Goal: Task Accomplishment & Management: Complete application form

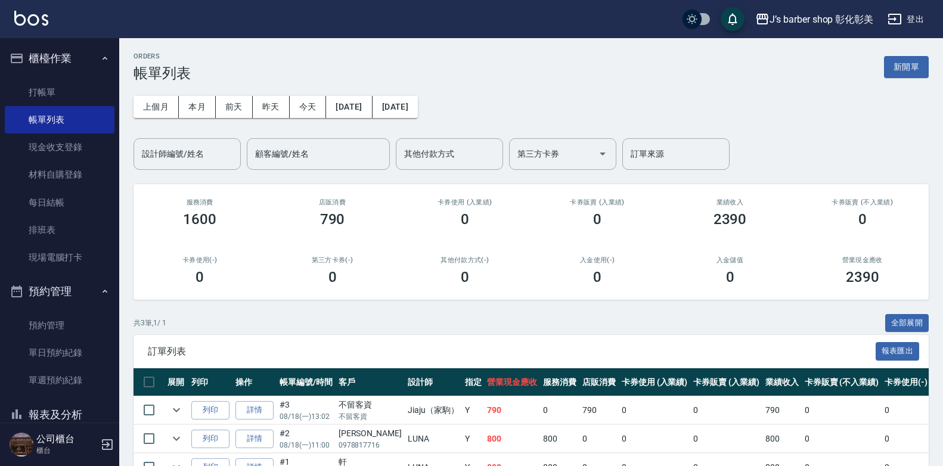
scroll to position [71, 0]
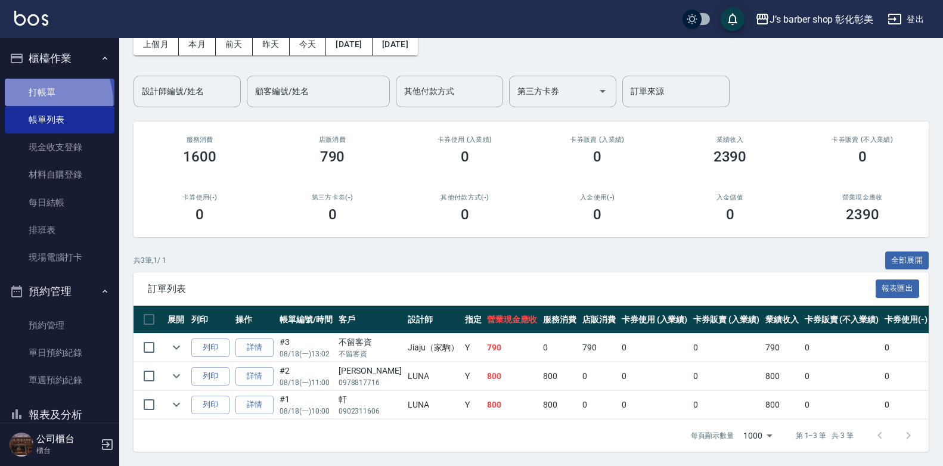
click at [33, 103] on link "打帳單" at bounding box center [60, 92] width 110 height 27
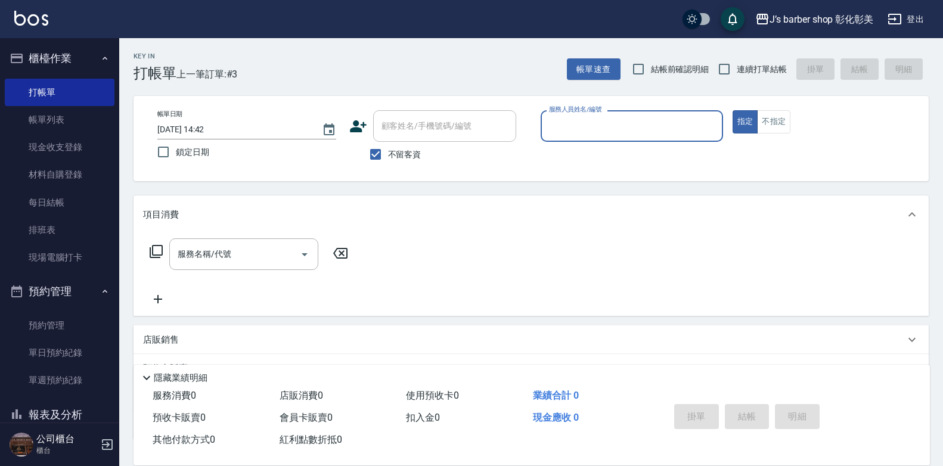
drag, startPoint x: 390, startPoint y: 147, endPoint x: 395, endPoint y: 141, distance: 7.6
click at [390, 147] on label "不留客資" at bounding box center [392, 154] width 58 height 25
click at [388, 147] on input "不留客資" at bounding box center [375, 154] width 25 height 25
checkbox input "false"
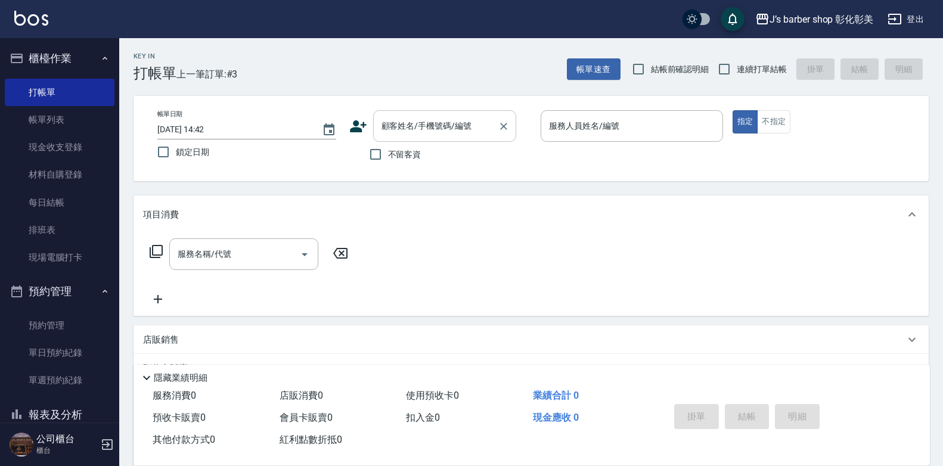
click at [410, 128] on input "顧客姓名/手機號碼/編號" at bounding box center [435, 126] width 114 height 21
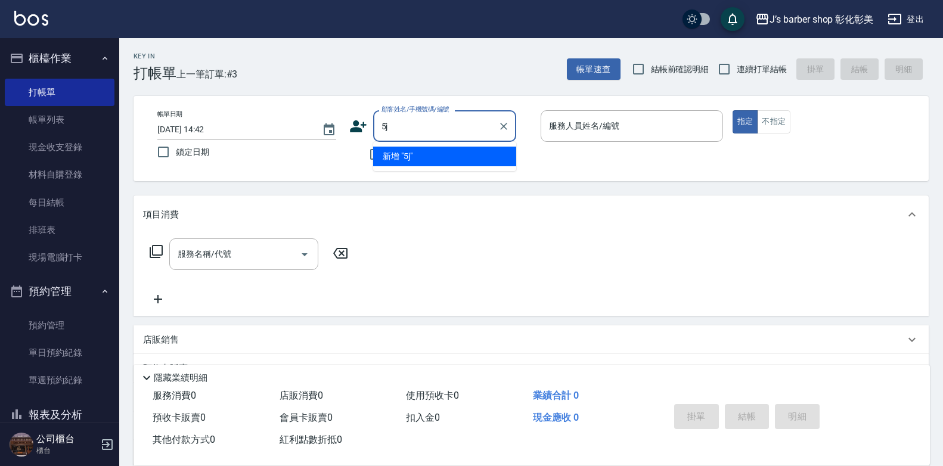
type input "5"
click at [461, 158] on li "鐘/0932873536/" at bounding box center [444, 157] width 143 height 20
type input "鐘/0932873536/"
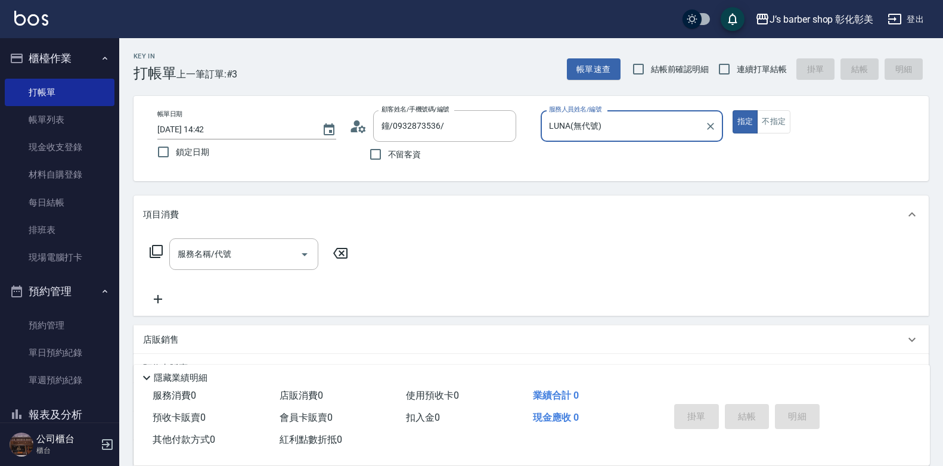
type input "LUNA(無代號)"
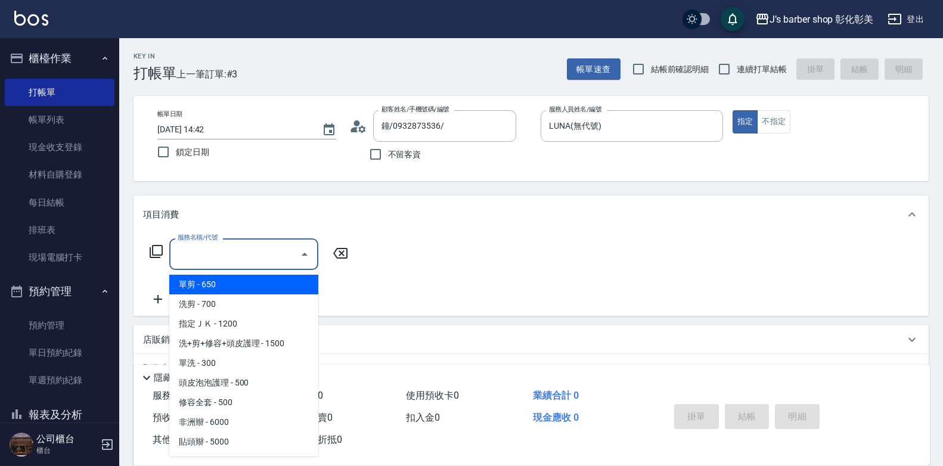
click at [268, 256] on input "服務名稱/代號" at bounding box center [235, 254] width 120 height 21
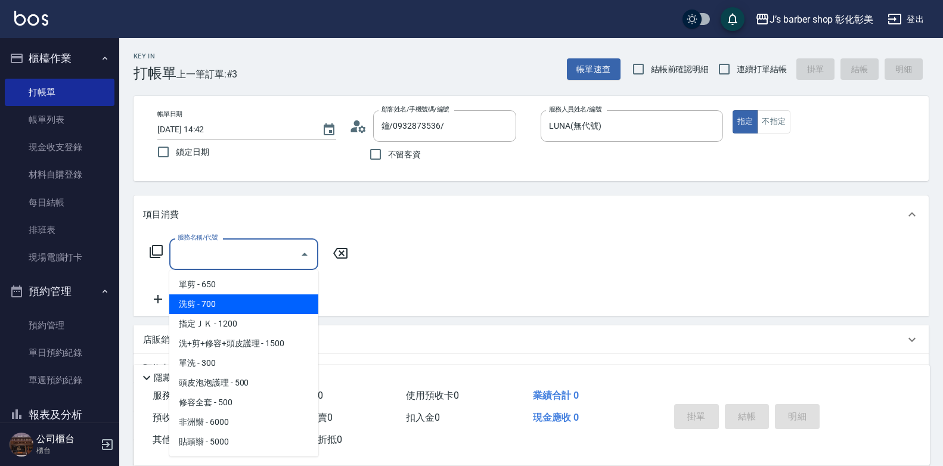
click at [244, 310] on span "洗剪 - 700" at bounding box center [243, 304] width 149 height 20
type input "洗剪(101)"
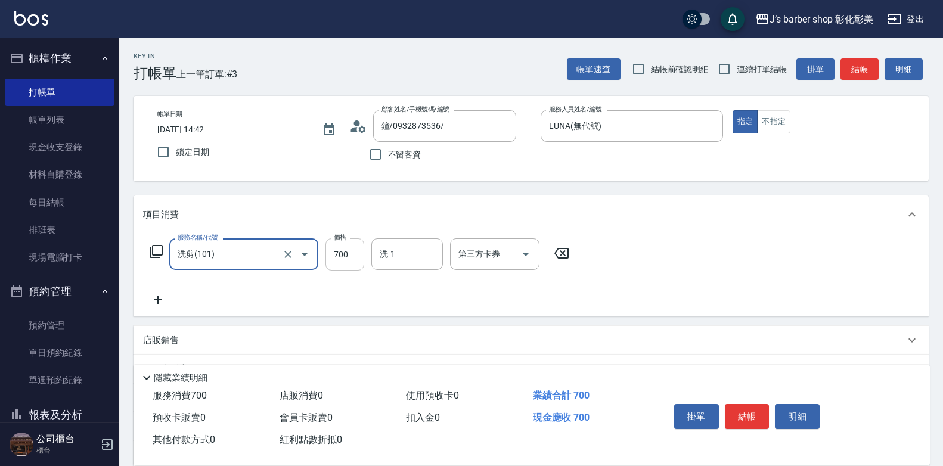
click at [355, 261] on input "700" at bounding box center [344, 254] width 39 height 32
type input "800"
click at [400, 257] on input "洗-1" at bounding box center [407, 254] width 61 height 21
click at [415, 260] on input "洗-1" at bounding box center [407, 254] width 61 height 21
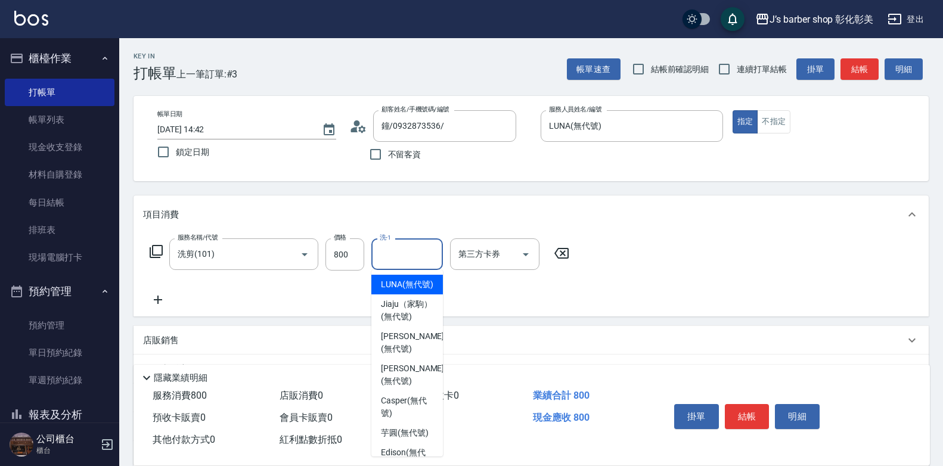
click at [415, 260] on input "洗-1" at bounding box center [407, 254] width 61 height 21
click at [415, 264] on input "洗-1" at bounding box center [407, 254] width 61 height 21
click at [409, 288] on span "LUNA (無代號)" at bounding box center [407, 284] width 52 height 13
type input "LUNA(無代號)"
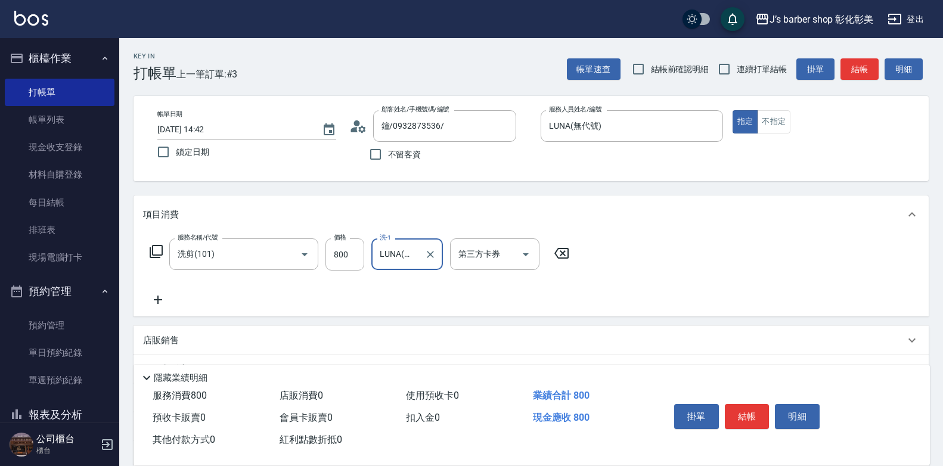
click at [151, 304] on icon at bounding box center [158, 300] width 30 height 14
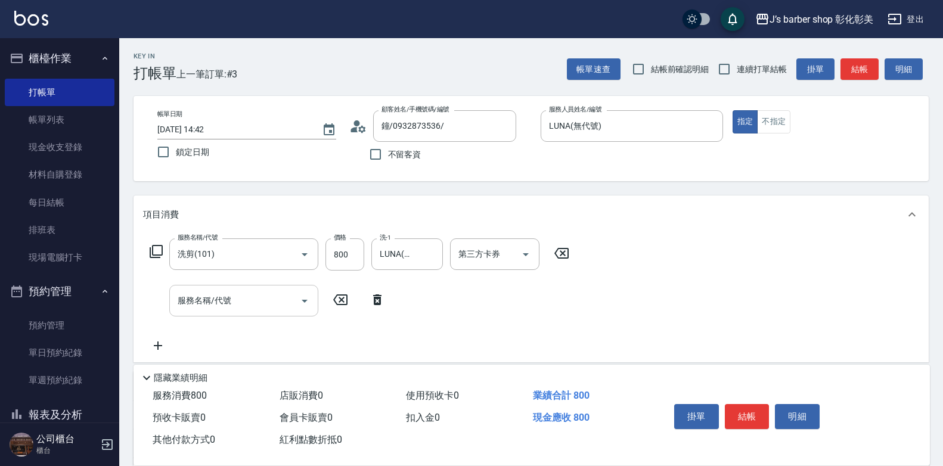
click at [209, 309] on input "服務名稱/代號" at bounding box center [235, 300] width 120 height 21
click at [398, 308] on div "服務名稱/代號 洗剪(101) 服務名稱/代號 價格 800 價格 洗-1 LUNA(無代號) 洗-1 第三方卡券 第三方卡券 服務名稱/代號 服務名稱/代號" at bounding box center [359, 295] width 433 height 114
click at [385, 301] on icon at bounding box center [377, 300] width 30 height 14
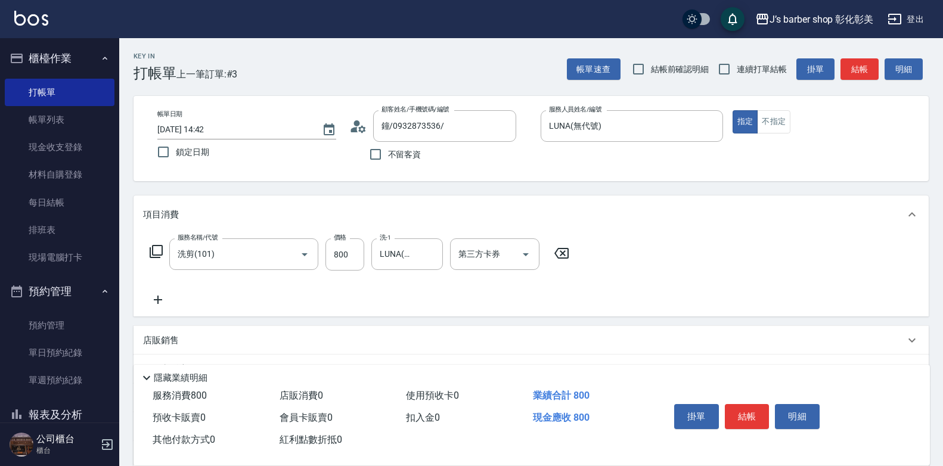
scroll to position [60, 0]
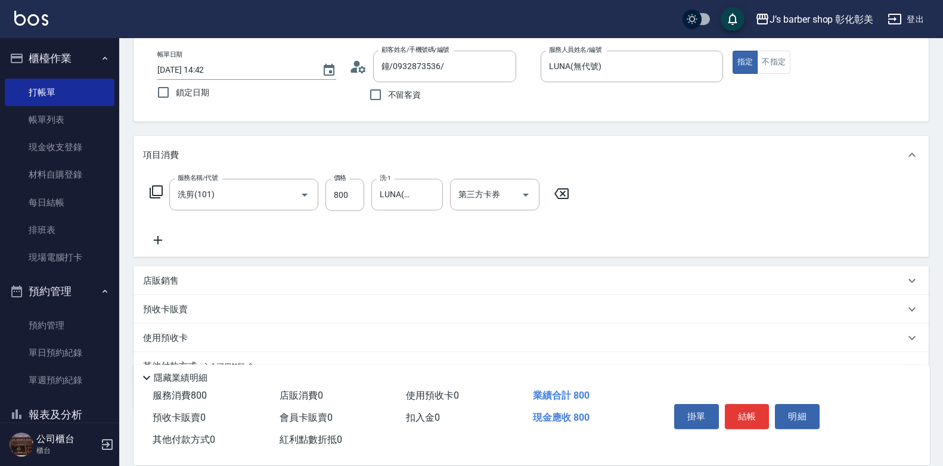
click at [226, 278] on div "店販銷售" at bounding box center [523, 281] width 761 height 13
click at [212, 315] on div "服務人員姓名/編號" at bounding box center [187, 325] width 89 height 32
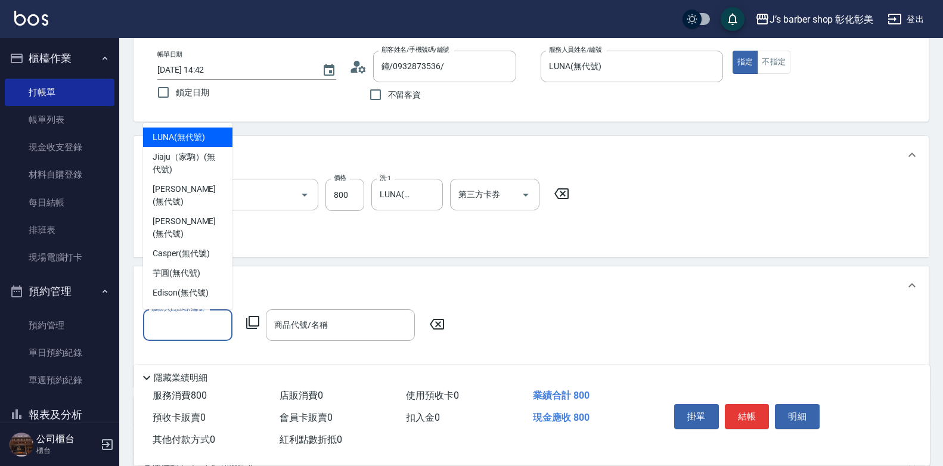
click at [206, 137] on div "LUNA (無代號)" at bounding box center [187, 137] width 89 height 20
type input "LUNA(無代號)"
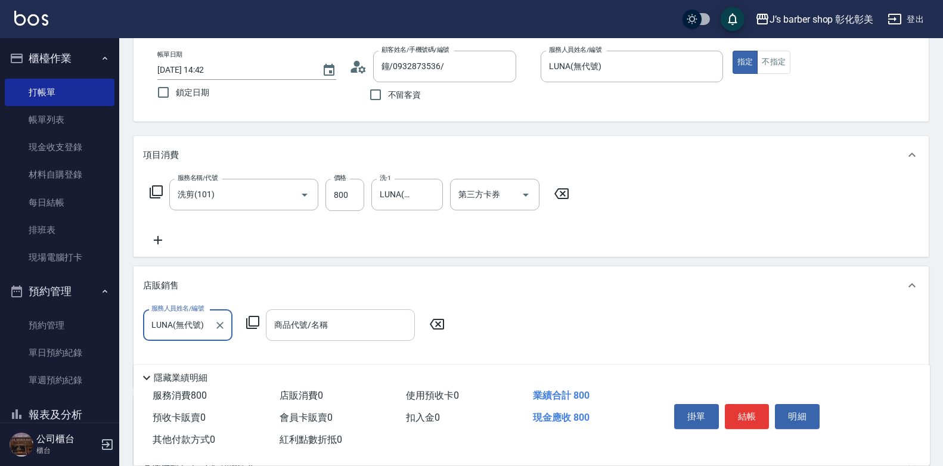
click at [343, 312] on div "商品代號/名稱" at bounding box center [340, 325] width 149 height 32
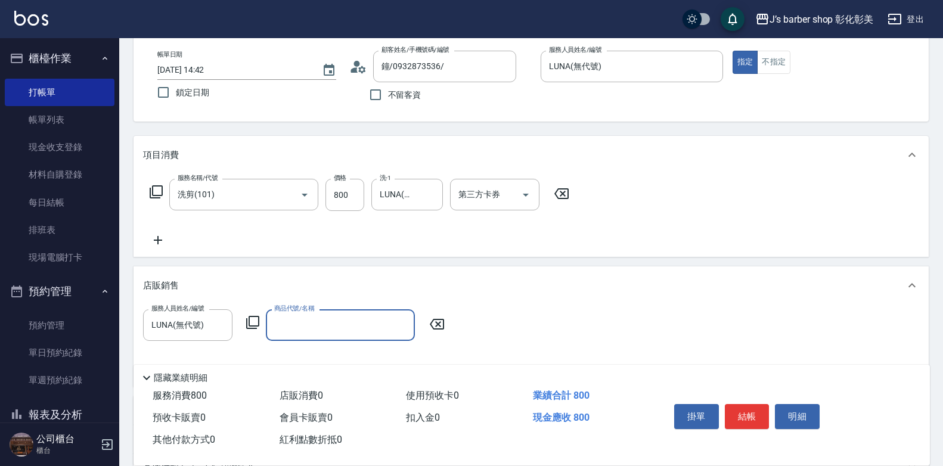
click at [341, 332] on input "商品代號/名稱" at bounding box center [340, 325] width 138 height 21
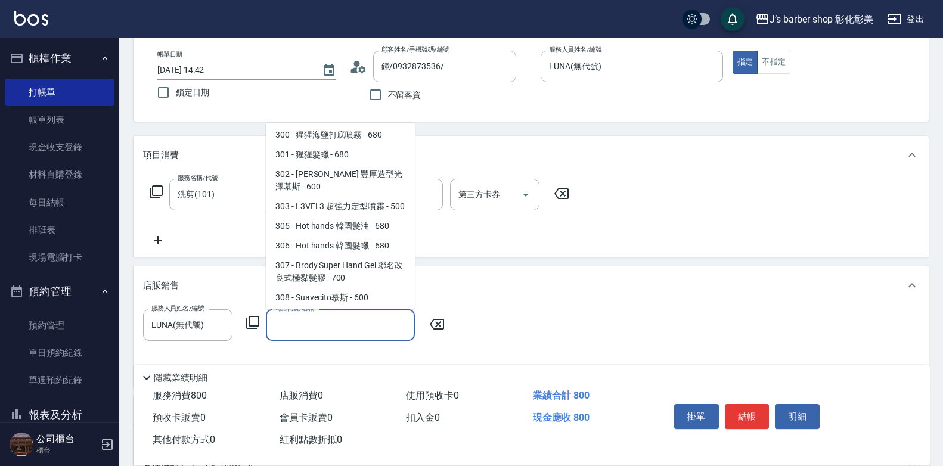
scroll to position [477, 0]
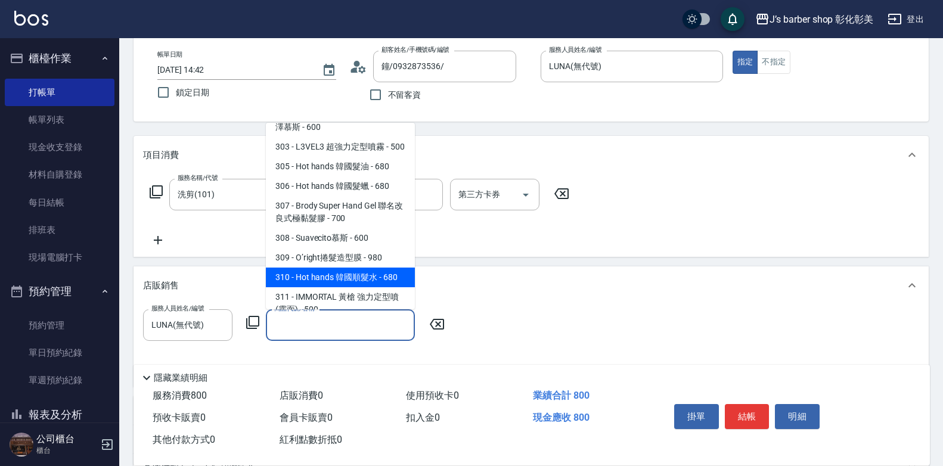
click at [371, 268] on span "310 - Hot hands 韓國順髮水 - 680" at bounding box center [340, 278] width 149 height 20
type input "Hot hands 韓國順髮水"
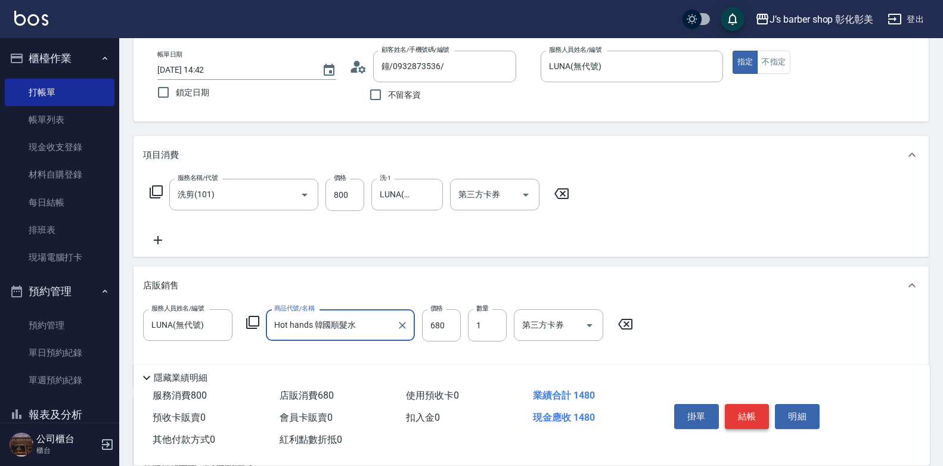
click at [748, 404] on button "結帳" at bounding box center [746, 416] width 45 height 25
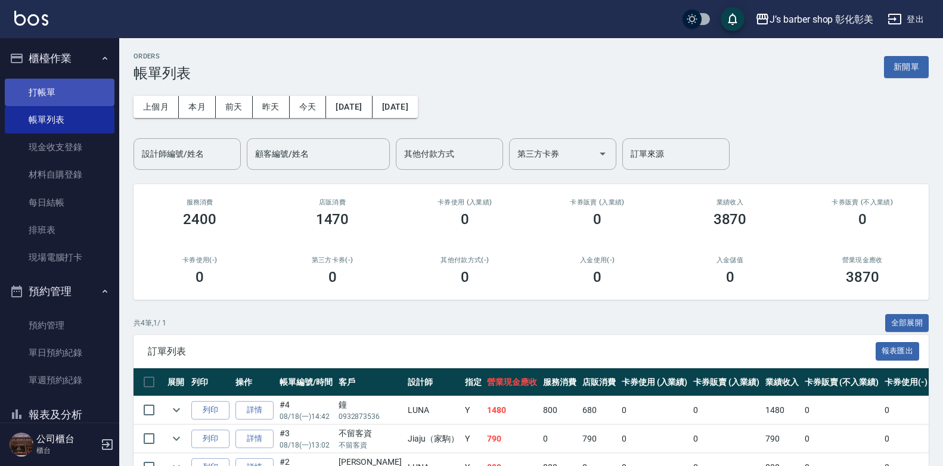
click at [88, 86] on link "打帳單" at bounding box center [60, 92] width 110 height 27
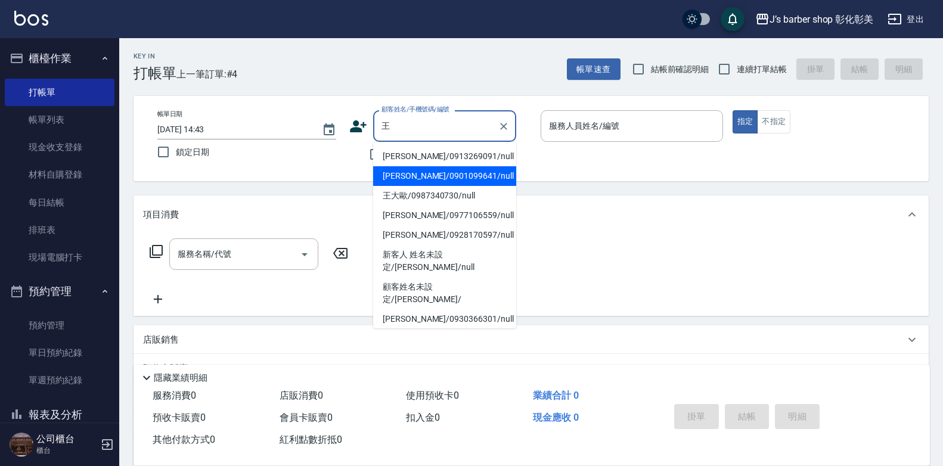
click at [445, 171] on li "[PERSON_NAME]/0901099641/null" at bounding box center [444, 176] width 143 height 20
type input "[PERSON_NAME]/0901099641/null"
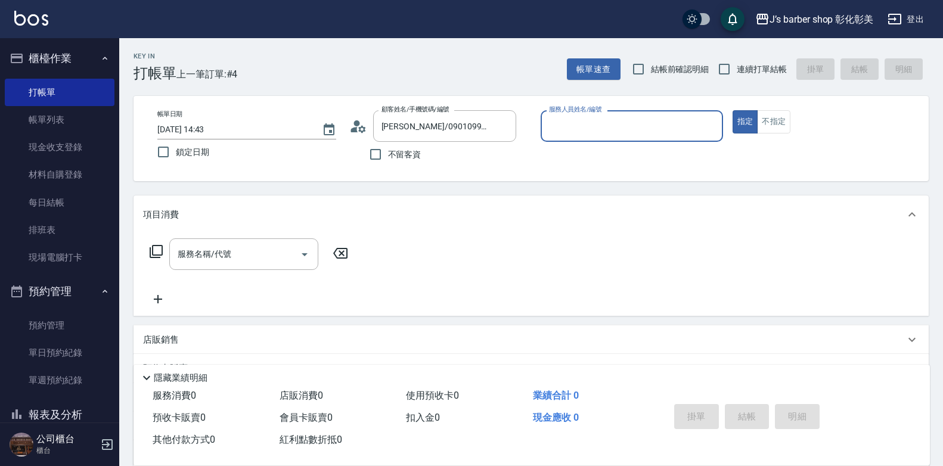
type input "LUNA(無代號)"
click at [254, 251] on input "服務名稱/代號" at bounding box center [235, 254] width 120 height 21
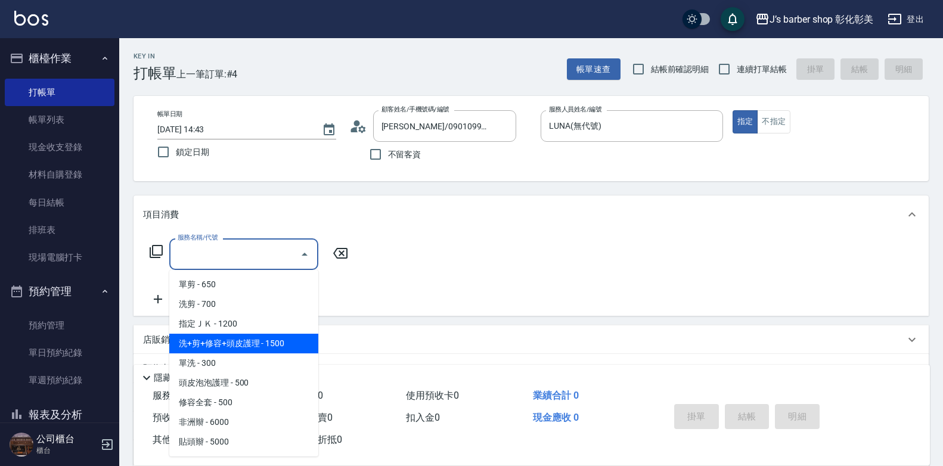
click at [247, 346] on span "洗+剪+修容+頭皮護理 - 1500" at bounding box center [243, 344] width 149 height 20
type input "洗+剪+修容+頭皮護理(103)"
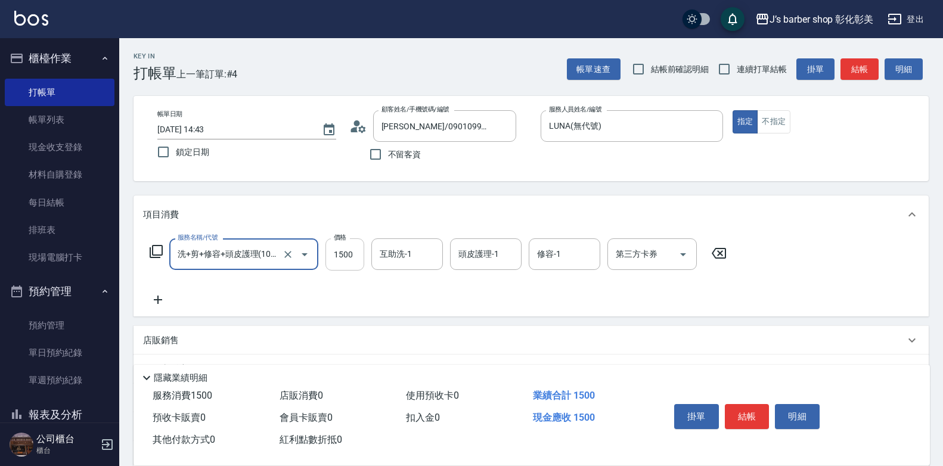
click at [359, 257] on input "1500" at bounding box center [344, 254] width 39 height 32
type input "1600"
click at [399, 247] on input "互助洗-1" at bounding box center [407, 254] width 61 height 21
click at [399, 247] on div "互助洗-1 互助洗-1" at bounding box center [406, 254] width 71 height 32
click at [409, 264] on input "互助洗-1" at bounding box center [407, 254] width 61 height 21
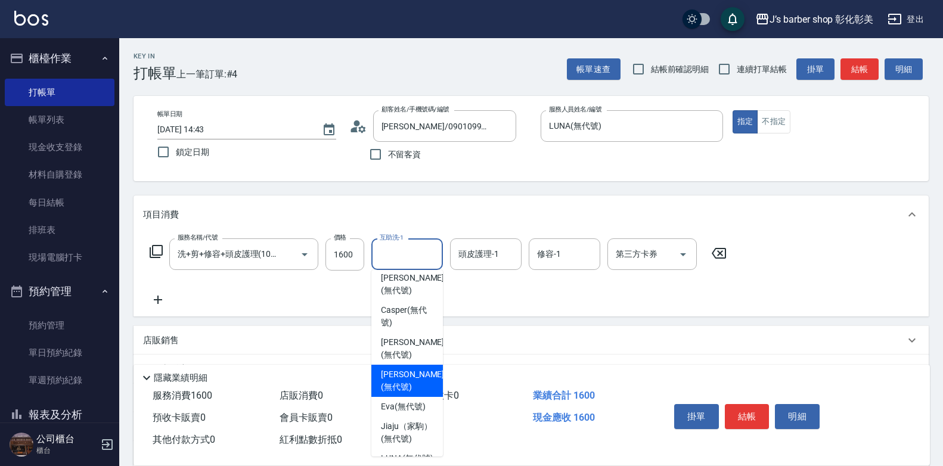
scroll to position [60, 0]
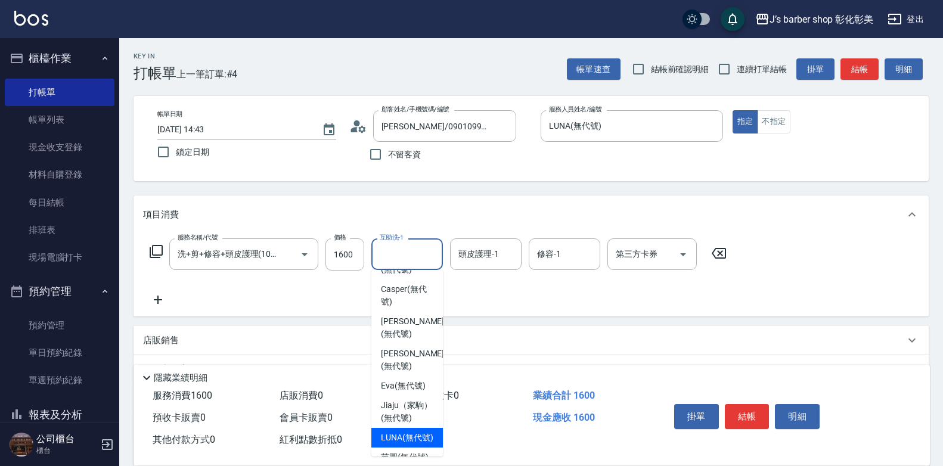
click at [404, 434] on span "LUNA (無代號)" at bounding box center [407, 437] width 52 height 13
type input "LUNA(無代號)"
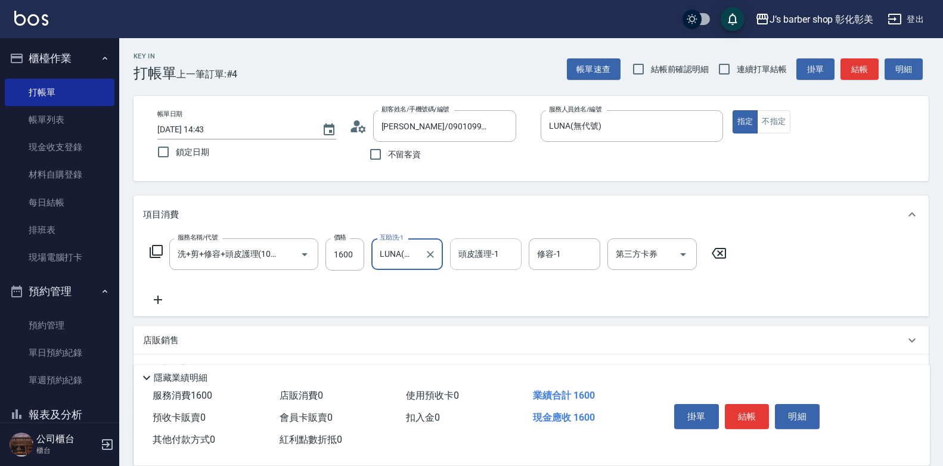
click at [475, 251] on div "頭皮護理-1 頭皮護理-1" at bounding box center [485, 254] width 71 height 32
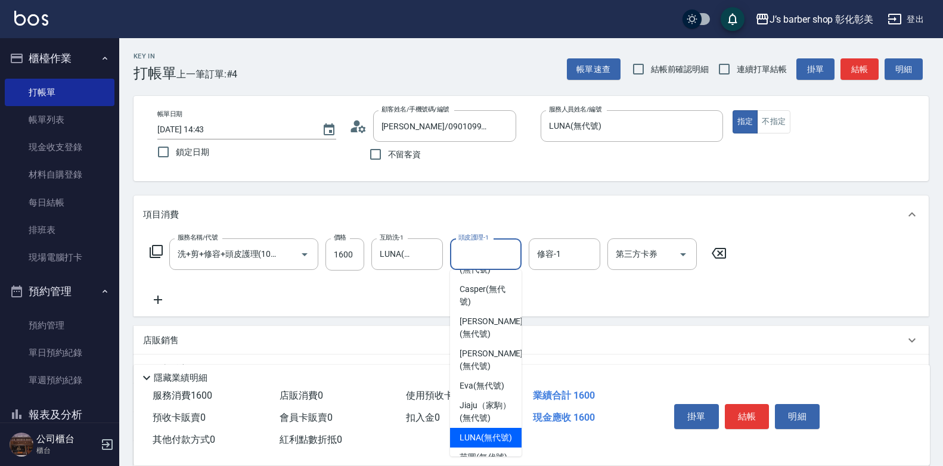
click at [466, 457] on div "服務消費 1600 店販消費 0 使用預收卡 0 業績合計 1600 預收卡販賣 0 會員卡販賣 0 扣入金 0 現金應收 1600 其他付款方式 0 紅利點…" at bounding box center [531, 425] width 796 height 80
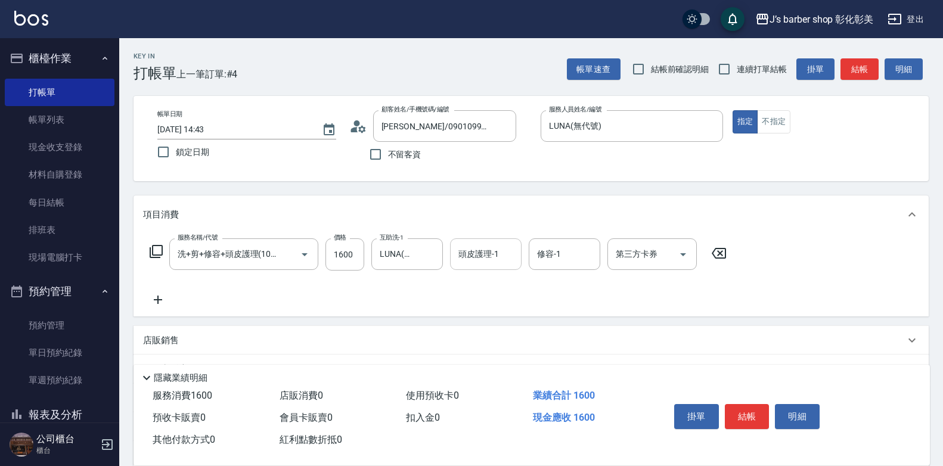
click at [478, 260] on input "頭皮護理-1" at bounding box center [485, 254] width 61 height 21
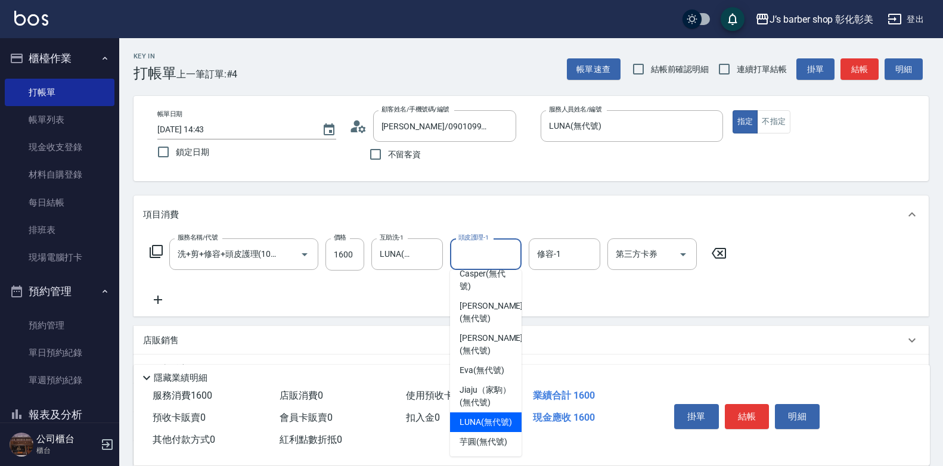
scroll to position [100, 0]
click at [476, 416] on span "LUNA (無代號)" at bounding box center [485, 422] width 52 height 13
type input "LUNA(無代號)"
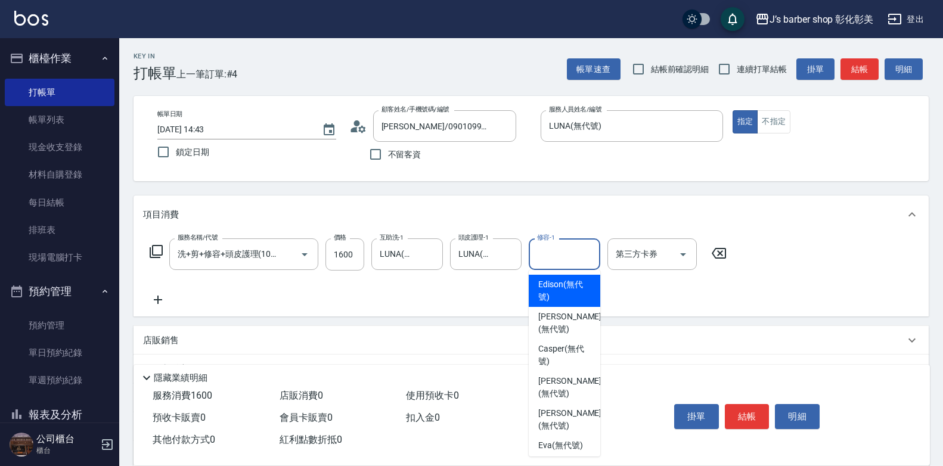
click at [536, 254] on input "修容-1" at bounding box center [564, 254] width 61 height 21
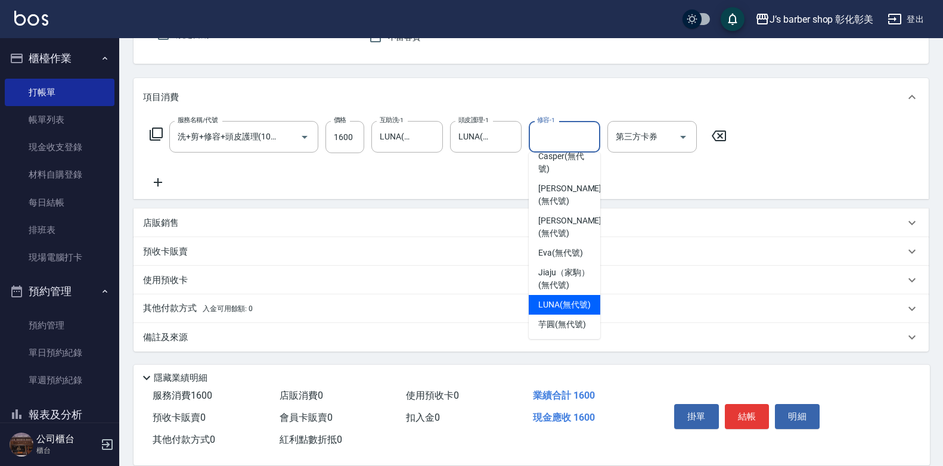
click at [573, 298] on span "LUNA (無代號)" at bounding box center [564, 304] width 52 height 13
type input "LUNA(無代號)"
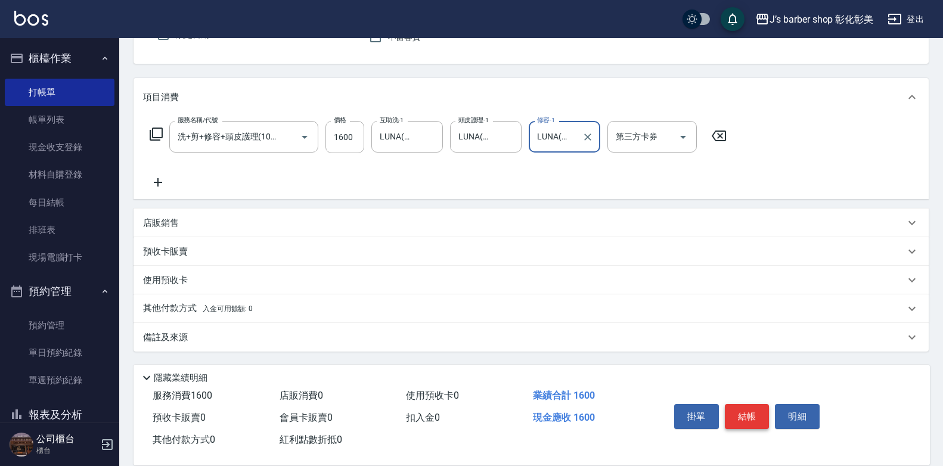
click at [744, 405] on button "結帳" at bounding box center [746, 416] width 45 height 25
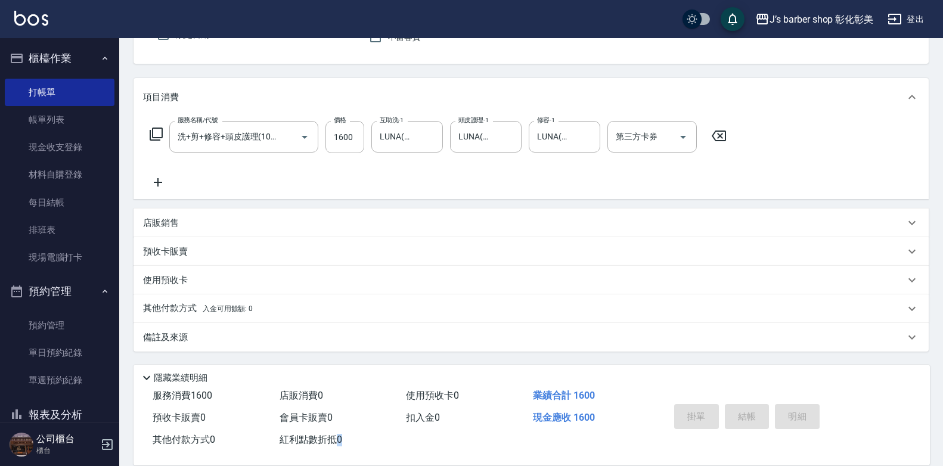
click at [744, 405] on div "掛單 結帳 明細" at bounding box center [746, 418] width 155 height 38
